Goal: Information Seeking & Learning: Find specific fact

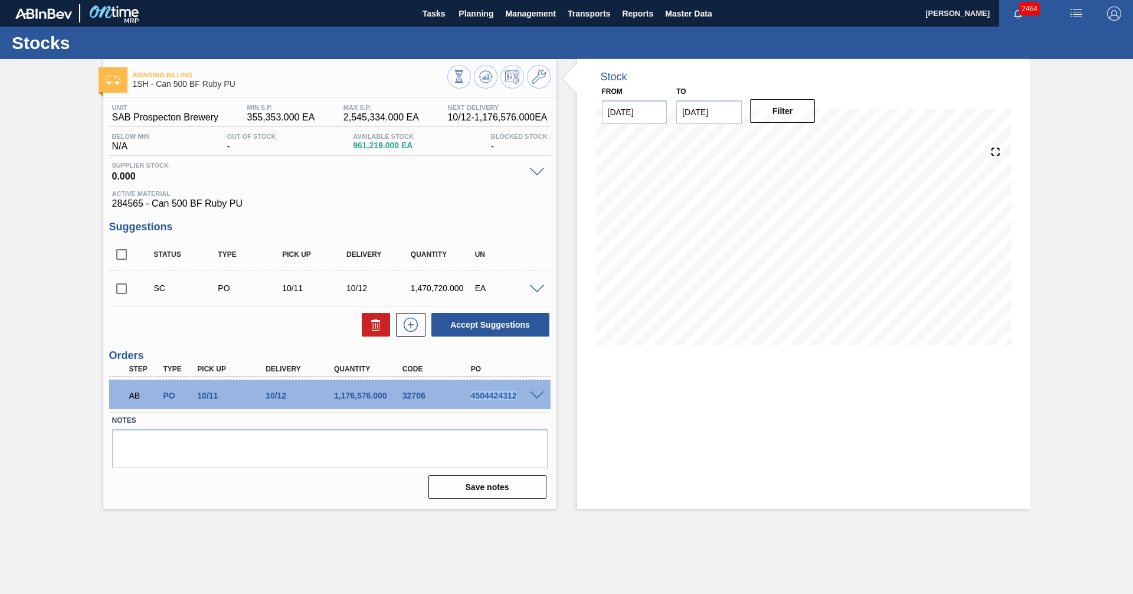
click at [470, 16] on span "Planning" at bounding box center [476, 13] width 35 height 14
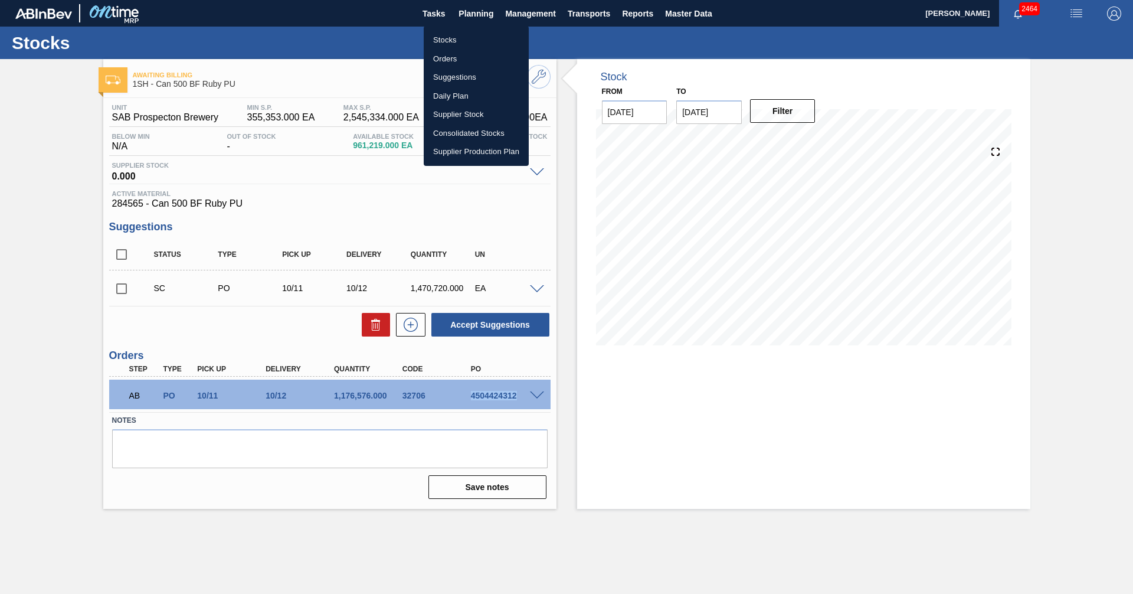
drag, startPoint x: 450, startPoint y: 37, endPoint x: 449, endPoint y: 70, distance: 32.5
click at [449, 37] on li "Stocks" at bounding box center [476, 40] width 105 height 19
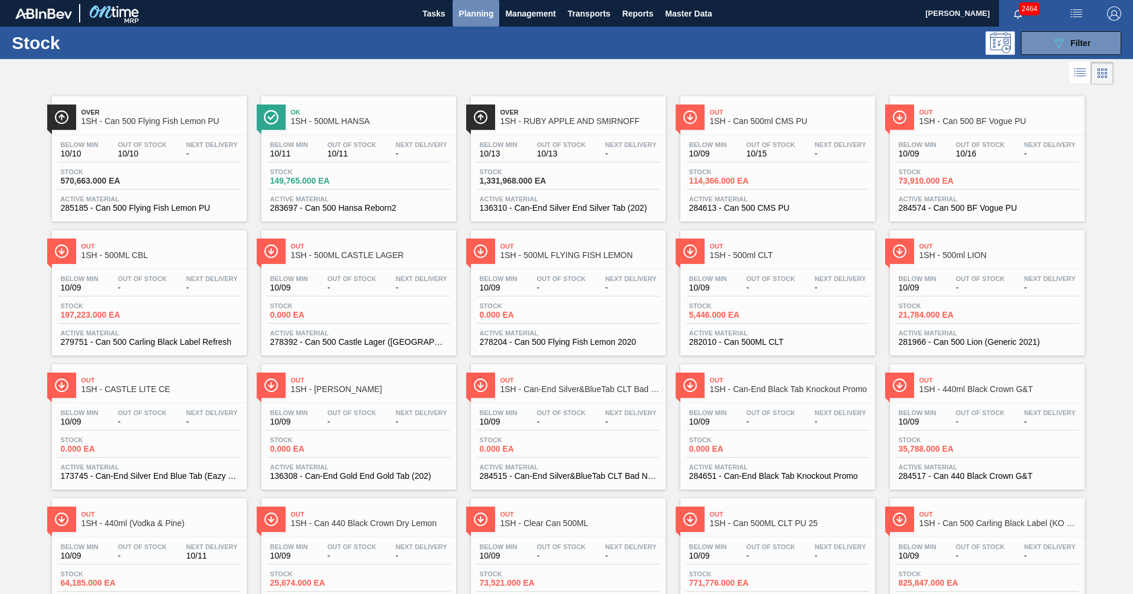
click at [464, 13] on span "Planning" at bounding box center [476, 13] width 35 height 14
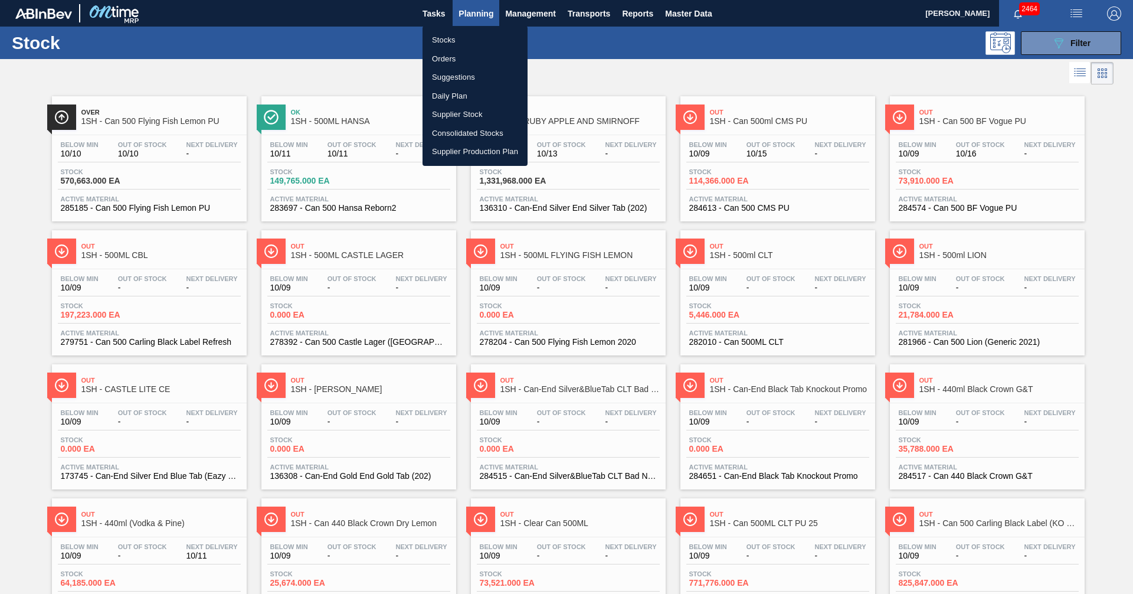
click at [446, 60] on li "Orders" at bounding box center [475, 59] width 105 height 19
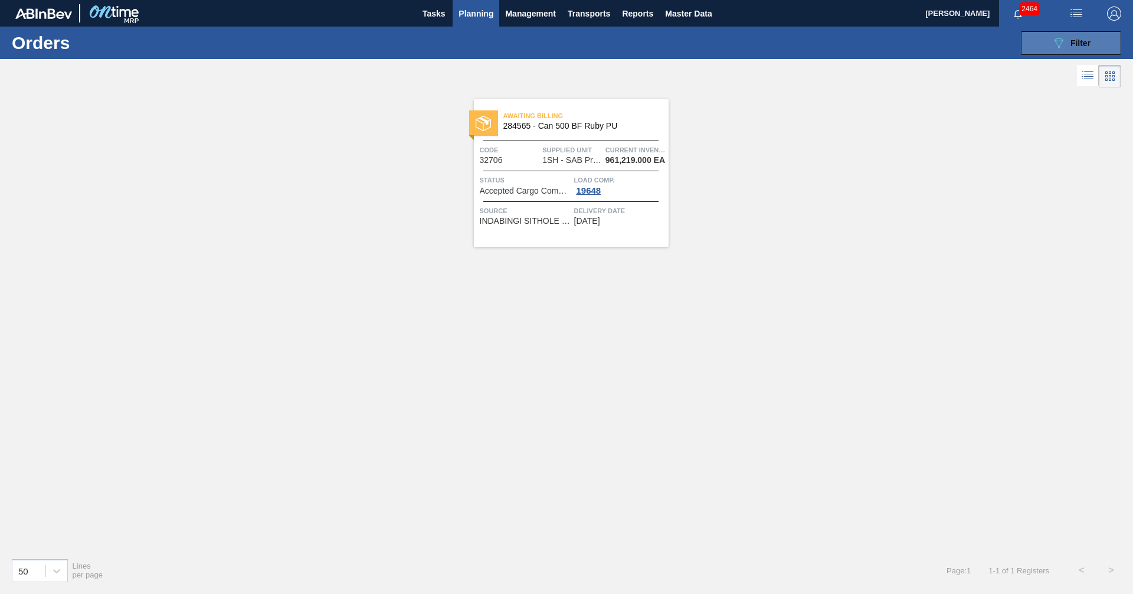
click at [1078, 48] on div "089F7B8B-B2A5-4AFE-B5C0-19BA573D28AC Filter" at bounding box center [1071, 43] width 39 height 14
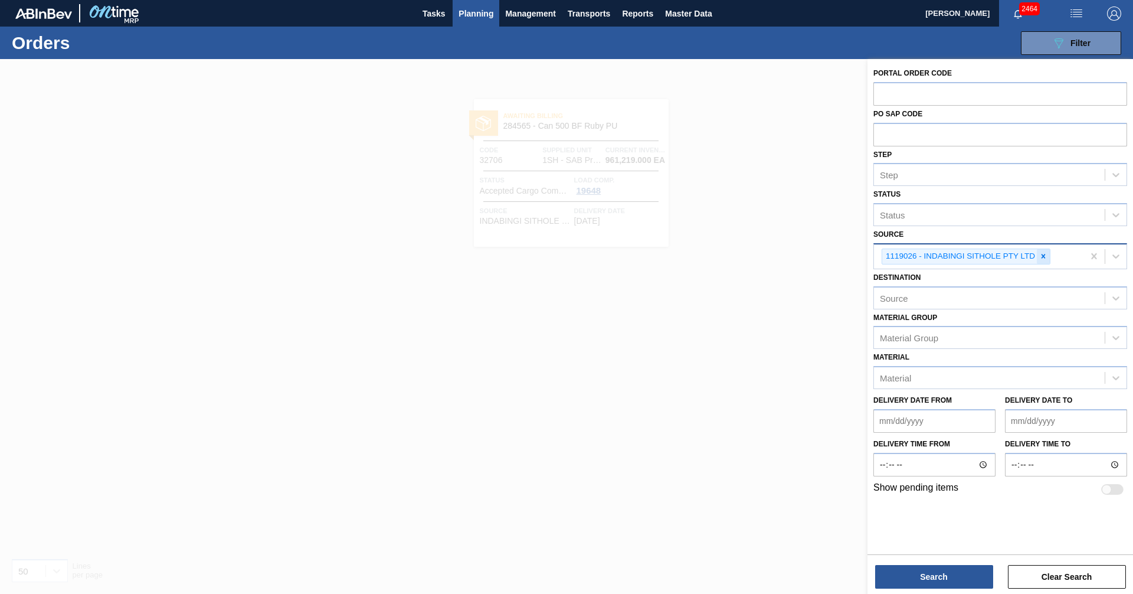
click at [1043, 254] on icon at bounding box center [1043, 256] width 8 height 8
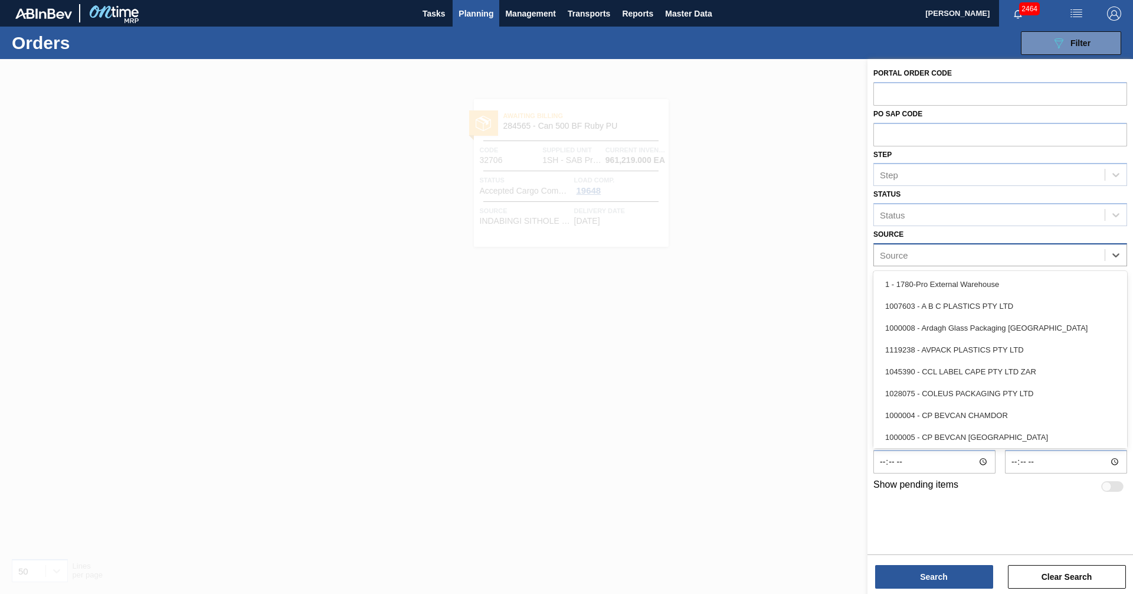
click at [990, 257] on div "Source" at bounding box center [989, 254] width 231 height 17
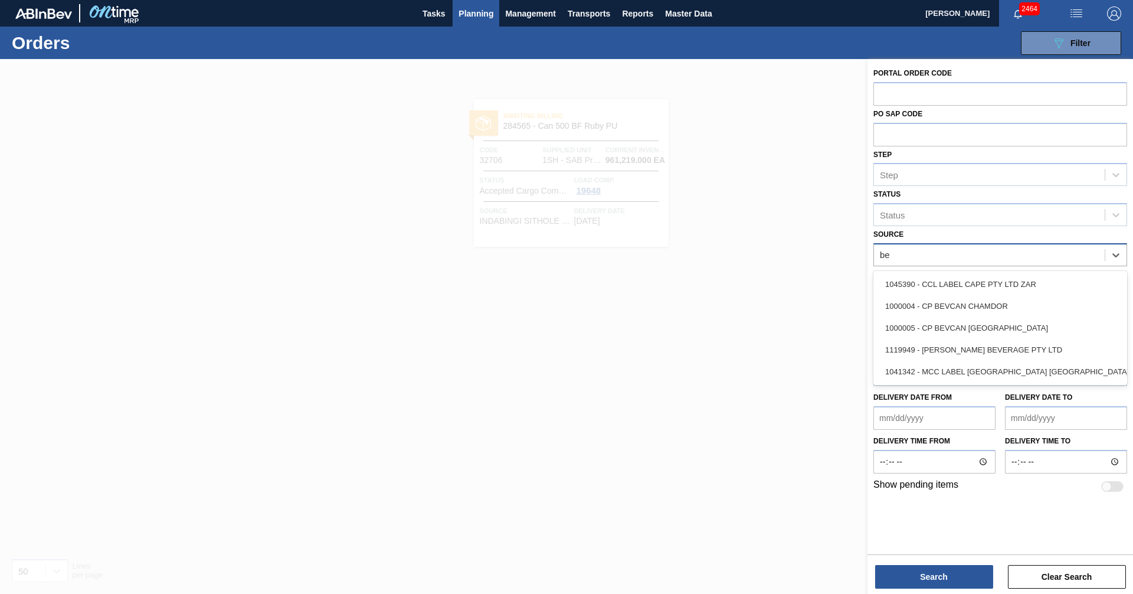
type input "[PERSON_NAME]"
drag, startPoint x: 972, startPoint y: 300, endPoint x: 971, endPoint y: 323, distance: 23.6
click at [971, 300] on div "1000005 - CP BEVCAN [GEOGRAPHIC_DATA]" at bounding box center [1000, 306] width 254 height 22
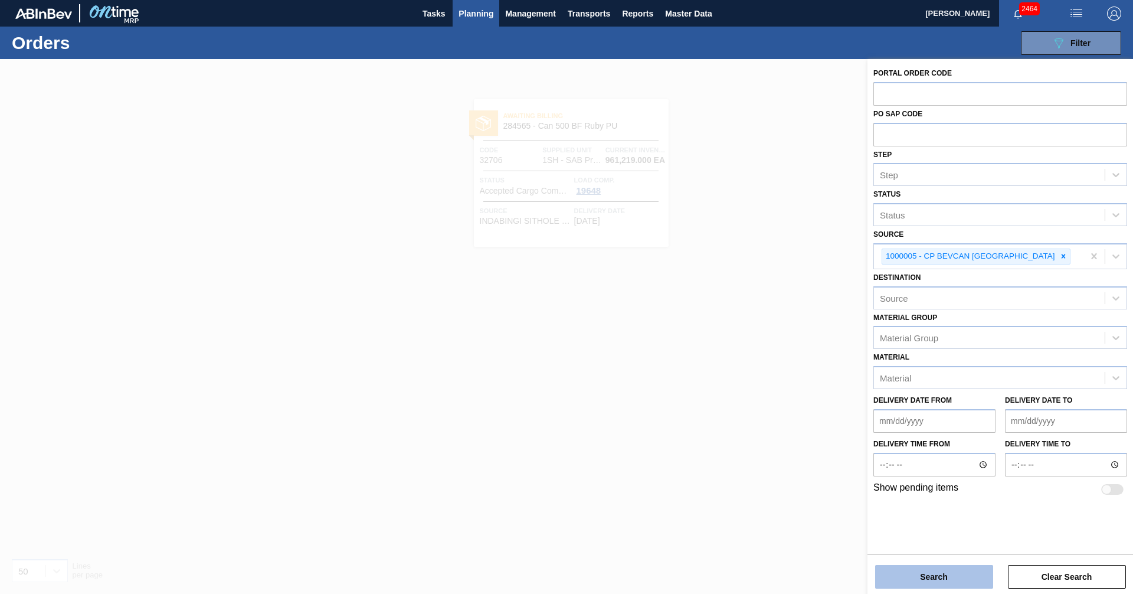
click at [950, 576] on button "Search" at bounding box center [934, 577] width 118 height 24
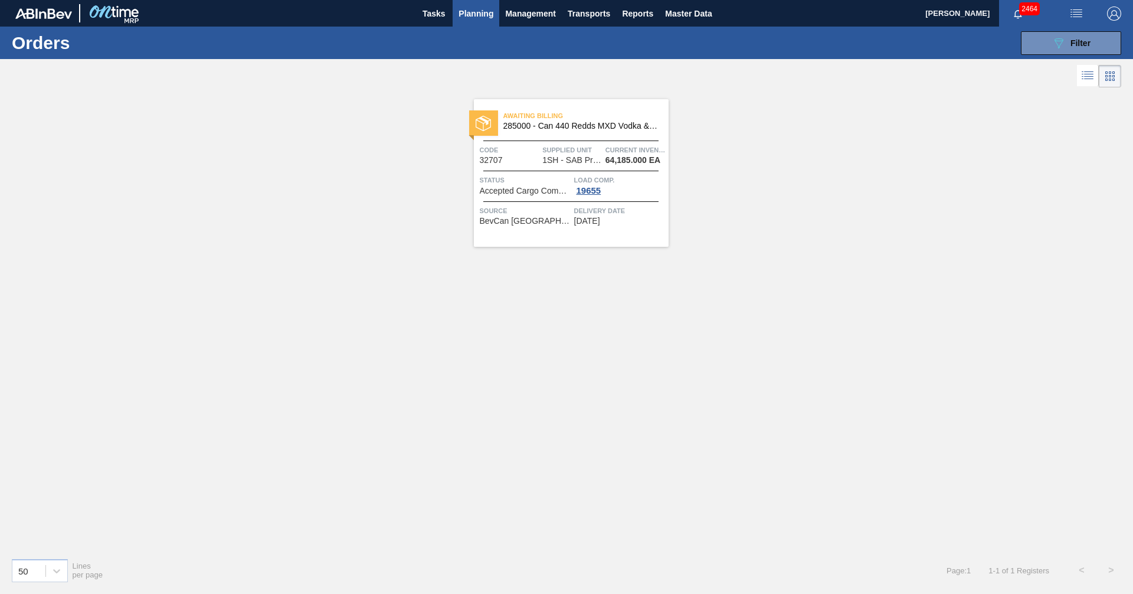
click at [512, 191] on span "Accepted Cargo Composition" at bounding box center [525, 190] width 91 height 9
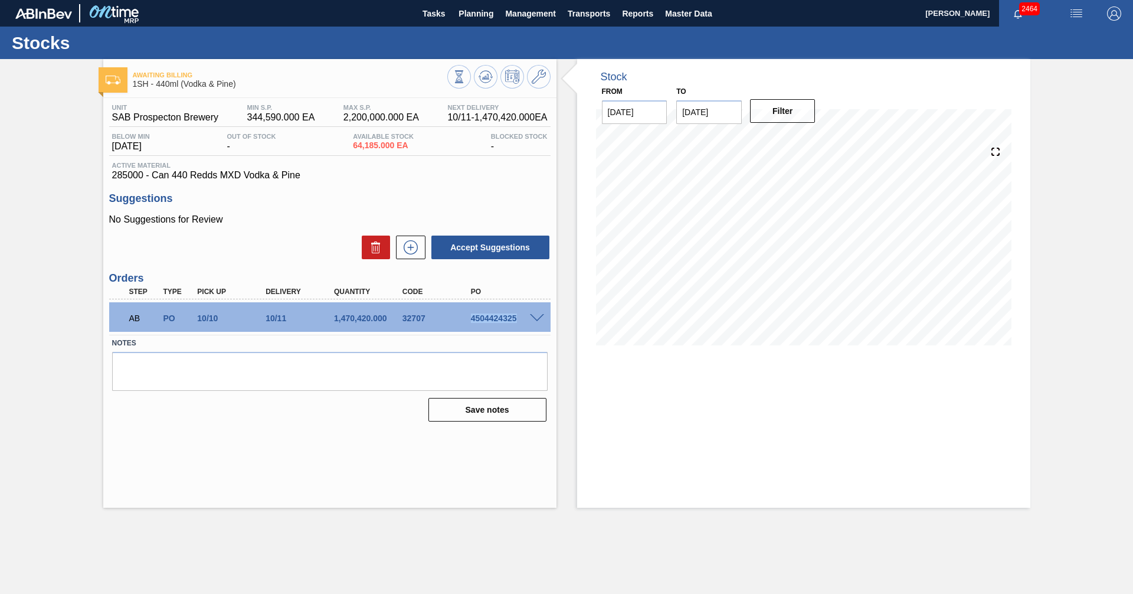
drag, startPoint x: 468, startPoint y: 318, endPoint x: 517, endPoint y: 317, distance: 49.0
click at [517, 317] on div "4504424325" at bounding box center [506, 317] width 77 height 9
copy div "4504424325"
